Goal: Transaction & Acquisition: Purchase product/service

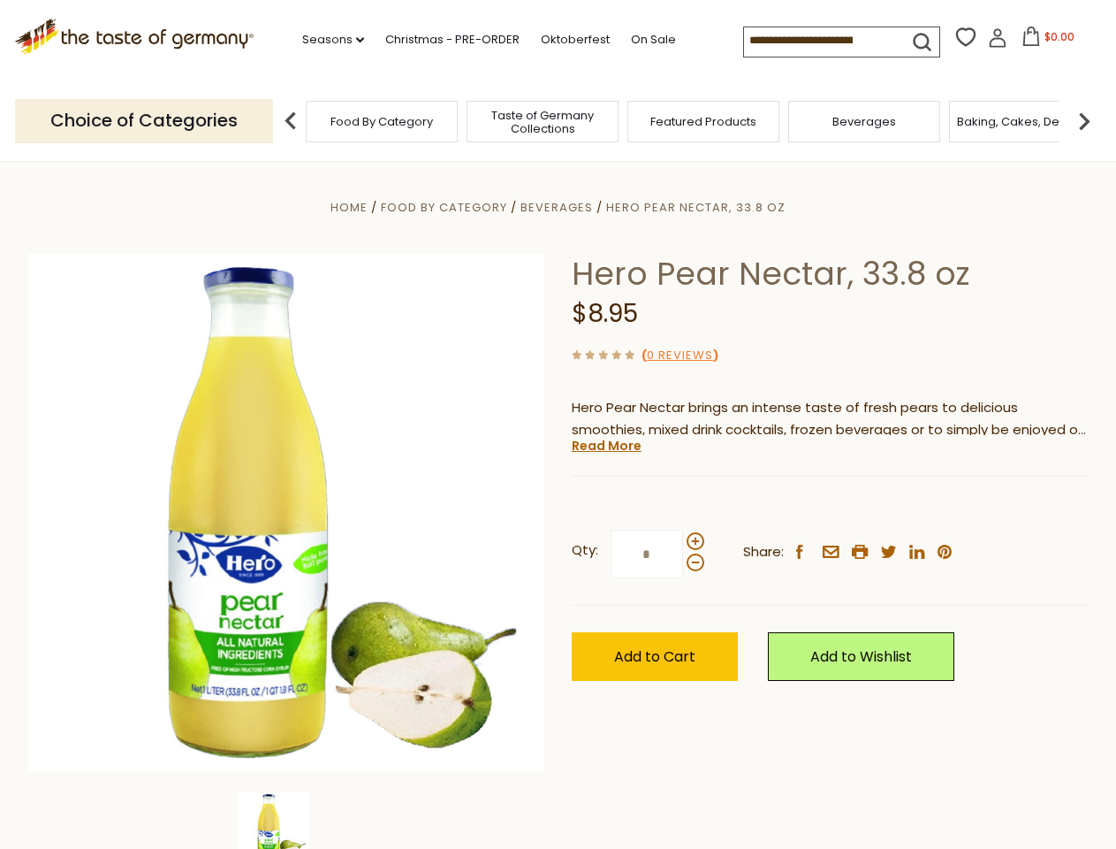
click at [558, 424] on div "Home Food By Category [GEOGRAPHIC_DATA] Hero Pear Nectar, 33.8 oz Hero Pear Nec…" at bounding box center [558, 536] width 1087 height 681
click at [326, 40] on link "Seasons dropdown_arrow" at bounding box center [333, 39] width 62 height 19
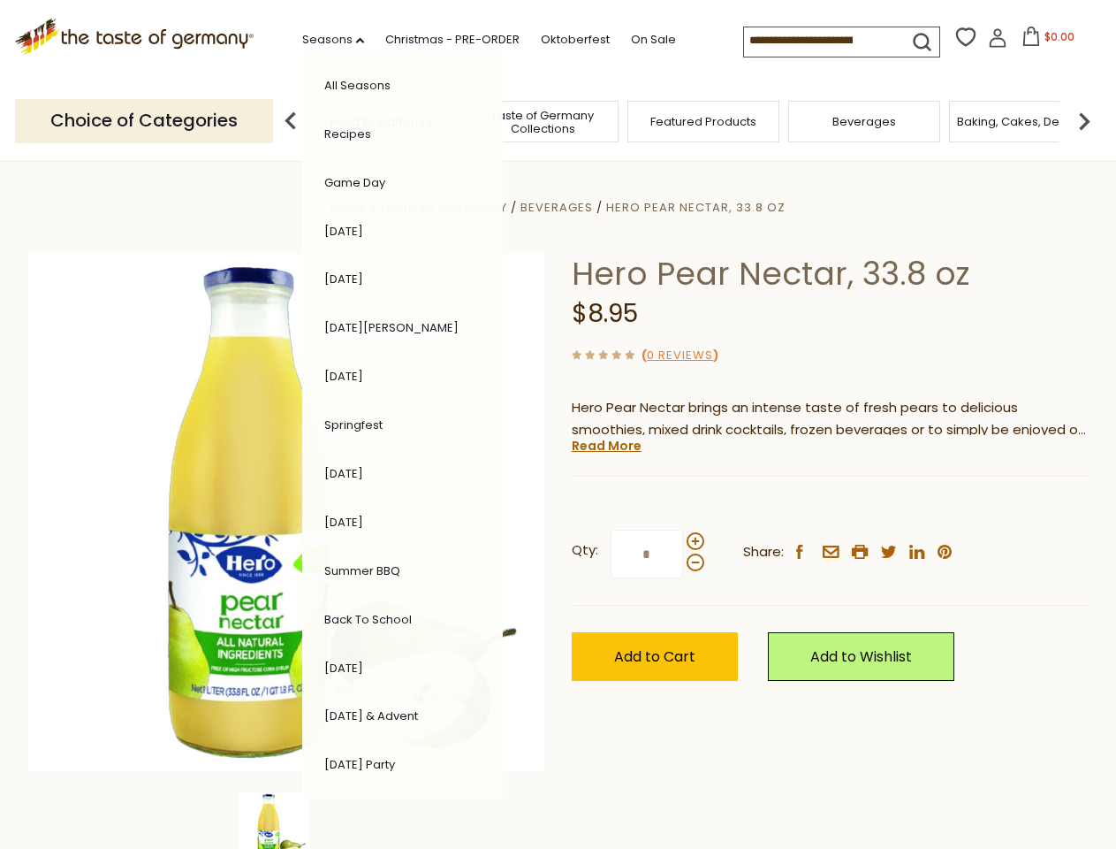
click at [1045, 42] on span "$0.00" at bounding box center [1060, 36] width 30 height 15
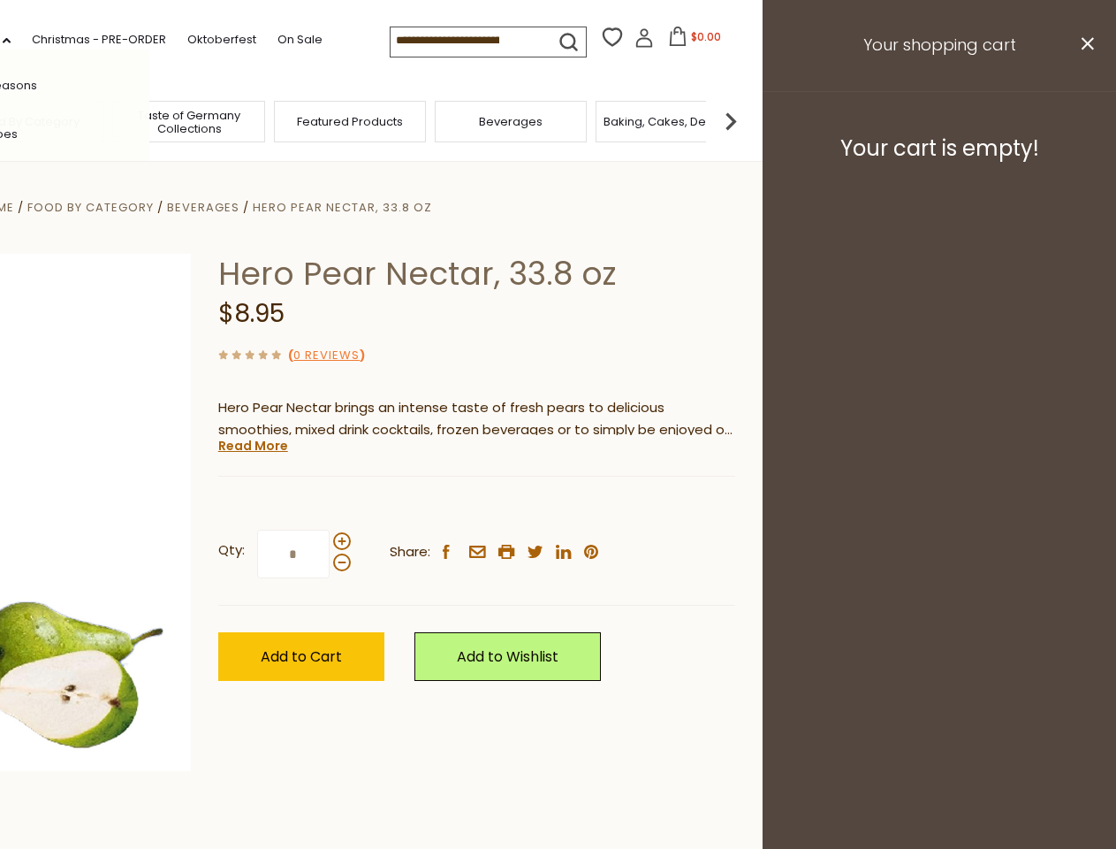
click at [149, 120] on div "All Seasons Recipes Game Day [DATE] [DATE] [DATE][PERSON_NAME] [DATE] Springfes…" at bounding box center [49, 424] width 201 height 750
click at [1085, 120] on footer "Your cart is empty!" at bounding box center [940, 148] width 354 height 114
click at [558, 505] on div "Qty: * Share: facebook email printer twitter linkedin pinterest" at bounding box center [476, 554] width 517 height 103
click at [286, 820] on div "Home Food By Category [GEOGRAPHIC_DATA] Hero Pear Nectar, 33.8 oz Hero Pear Nec…" at bounding box center [204, 536] width 1087 height 681
